Goal: Check status: Check status

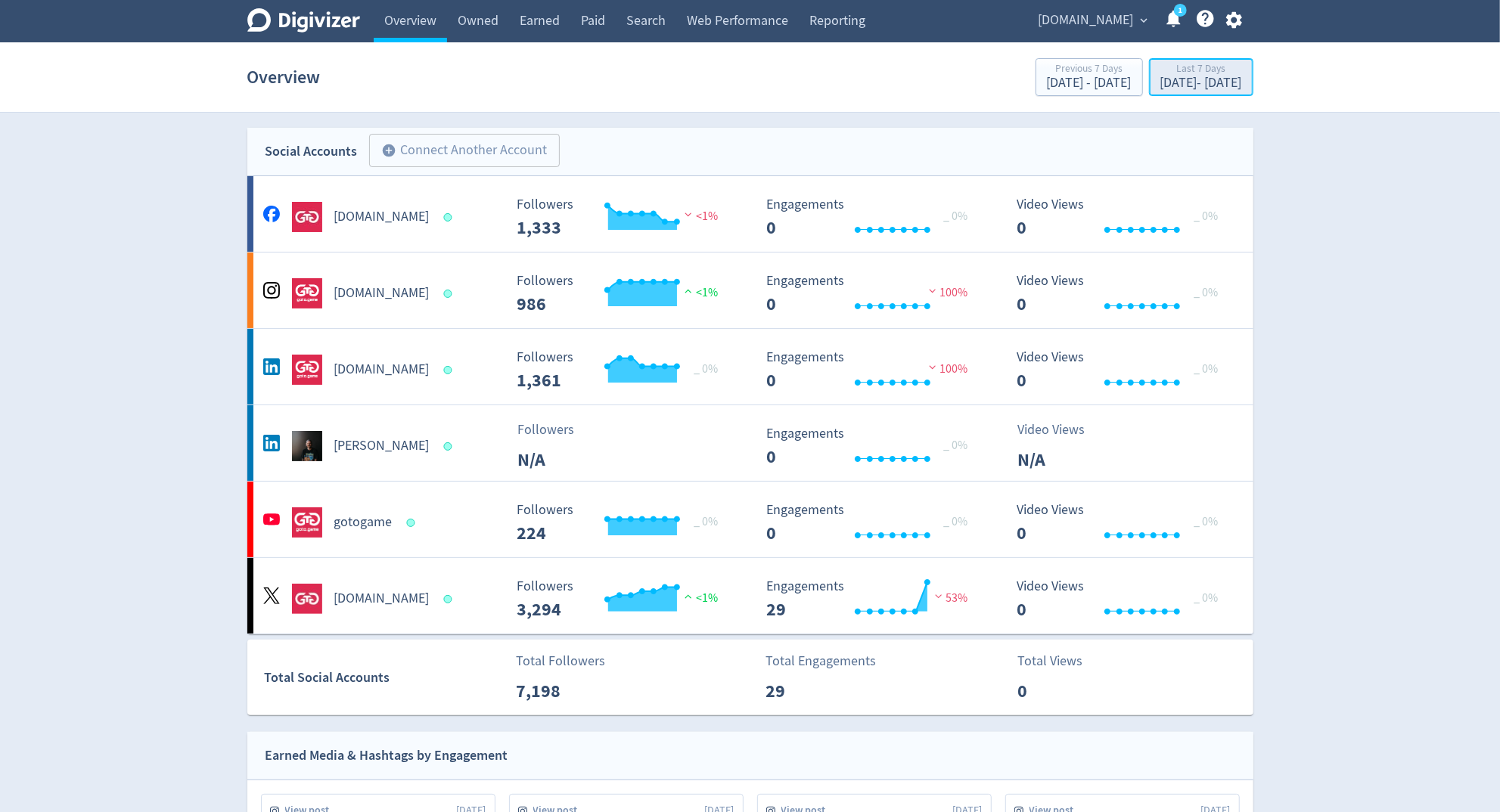
click at [1161, 76] on div "[DATE] - [DATE]" at bounding box center [1202, 83] width 82 height 13
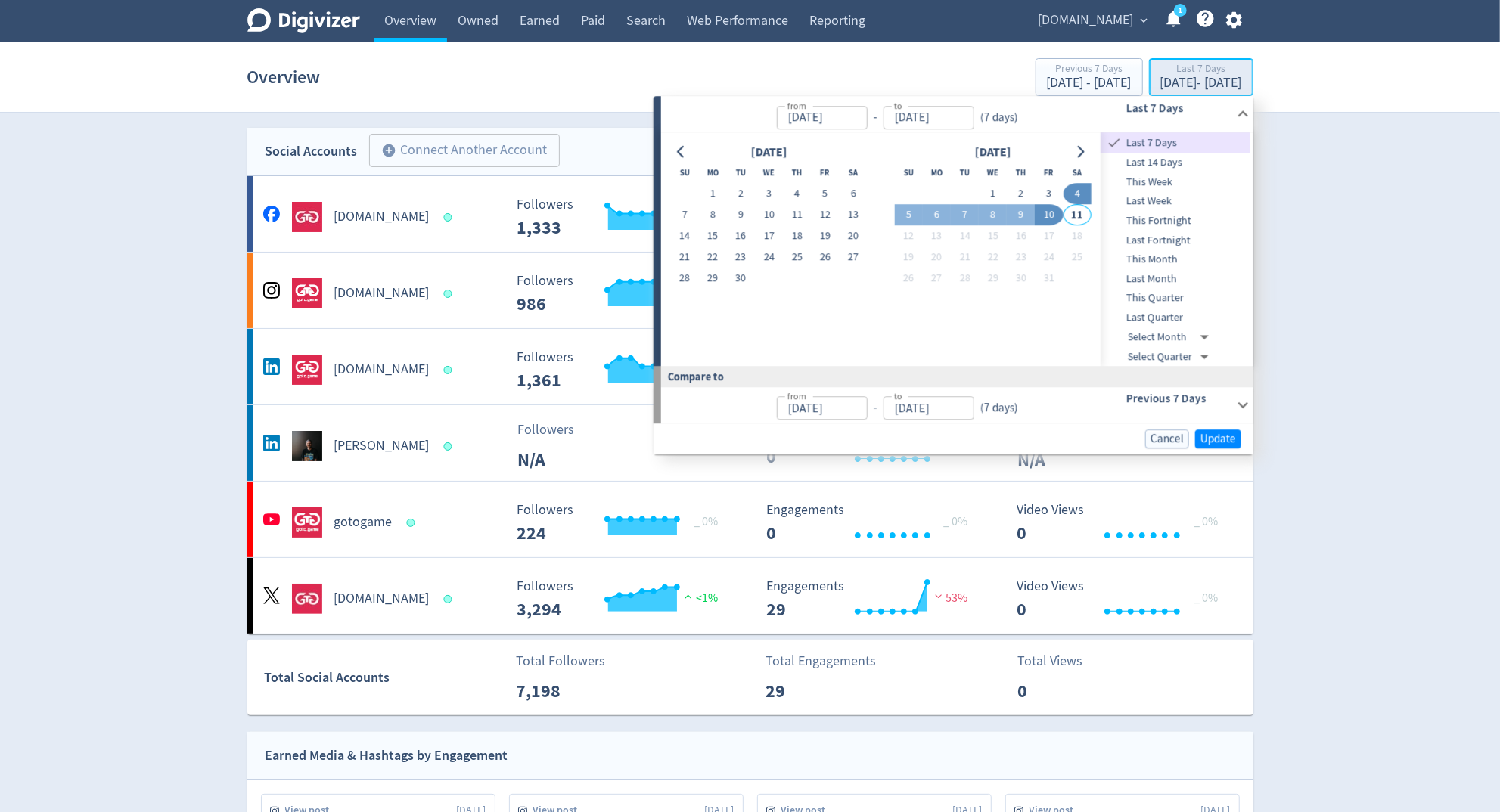
type input "[DATE]"
click at [983, 193] on button "1" at bounding box center [992, 193] width 28 height 21
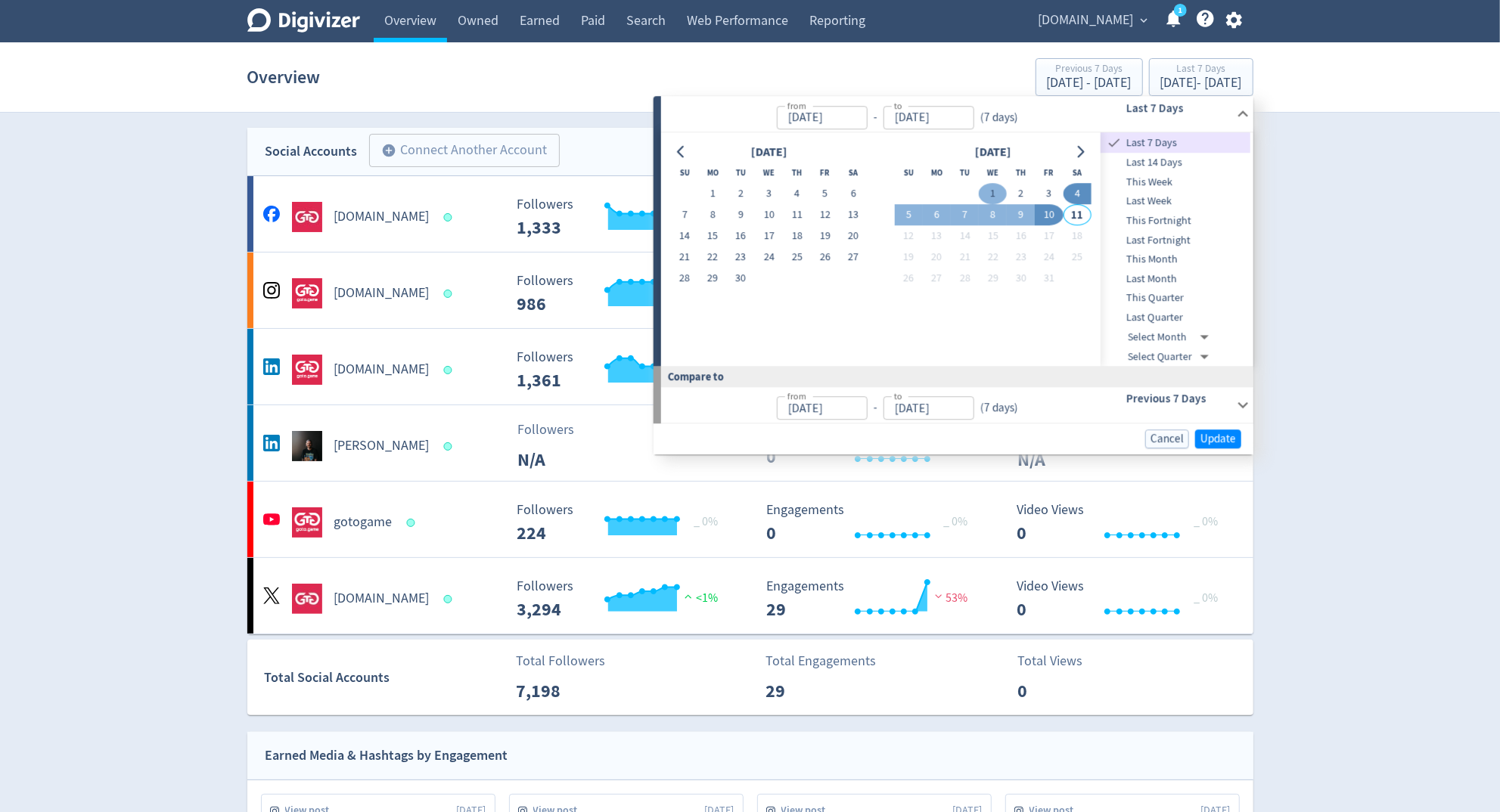
type input "[DATE]"
click at [1035, 218] on td "10" at bounding box center [1049, 215] width 28 height 21
click at [1019, 213] on button "9" at bounding box center [1020, 215] width 28 height 21
type input "[DATE]"
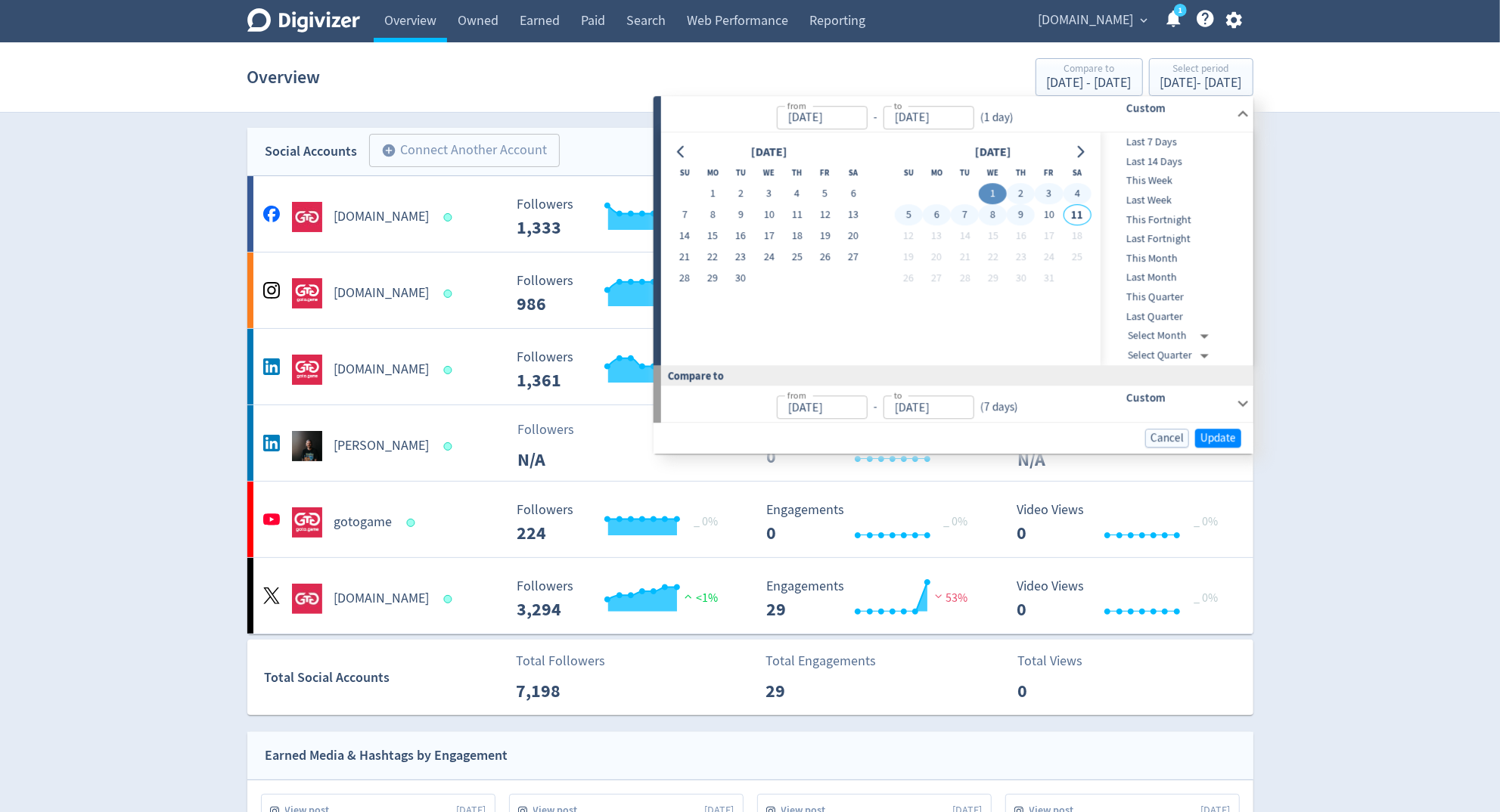
type input "[DATE]"
click at [1019, 213] on button "9" at bounding box center [1020, 215] width 28 height 21
type input "[DATE]"
click at [1050, 215] on button "10" at bounding box center [1049, 215] width 28 height 21
type input "[DATE]"
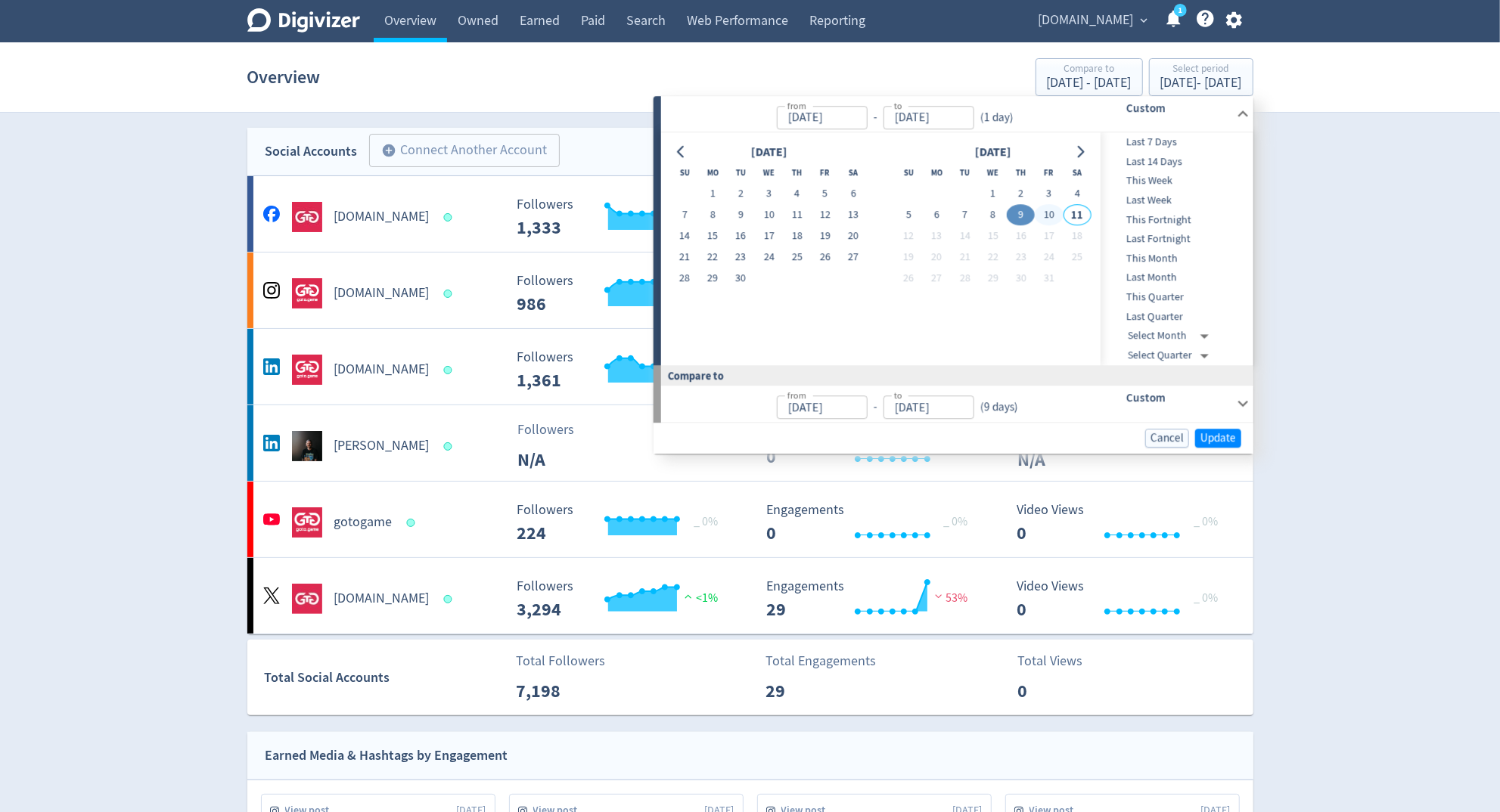
type input "[DATE]"
click at [1224, 438] on span "Update" at bounding box center [1218, 439] width 35 height 12
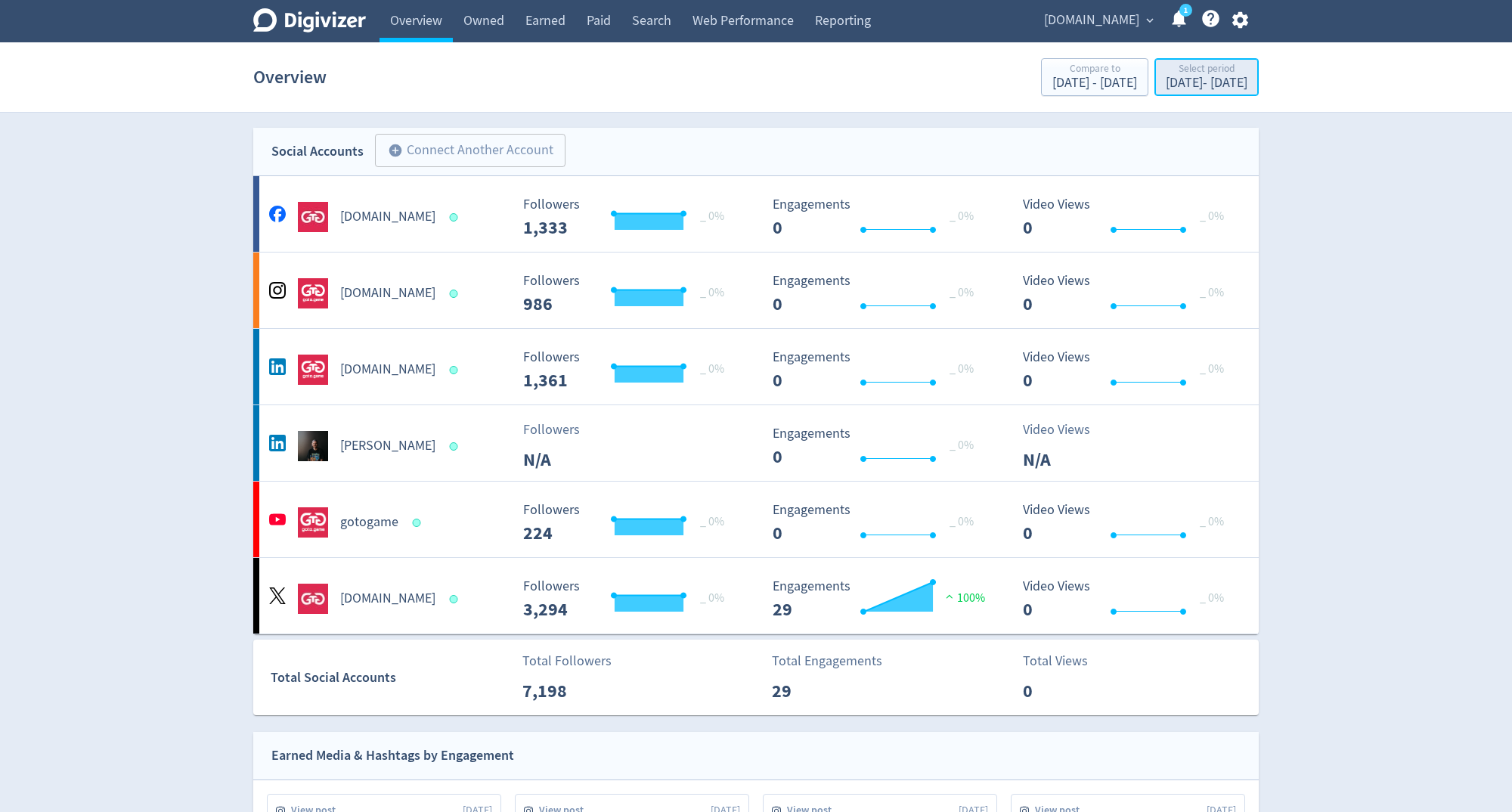
click at [1171, 79] on div "[DATE] - [DATE]" at bounding box center [1207, 83] width 82 height 13
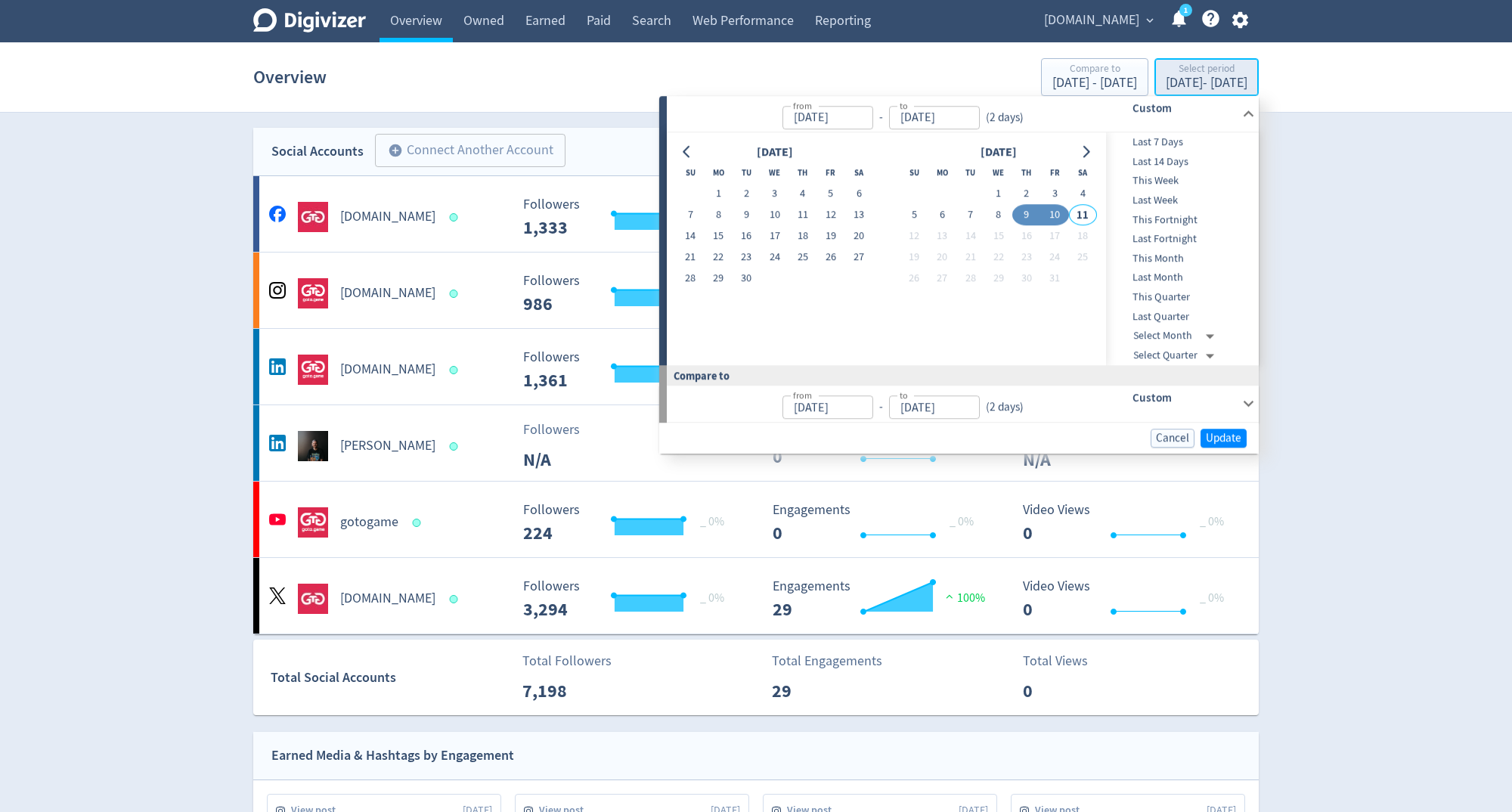
type input "[DATE]"
